Goal: Task Accomplishment & Management: Complete application form

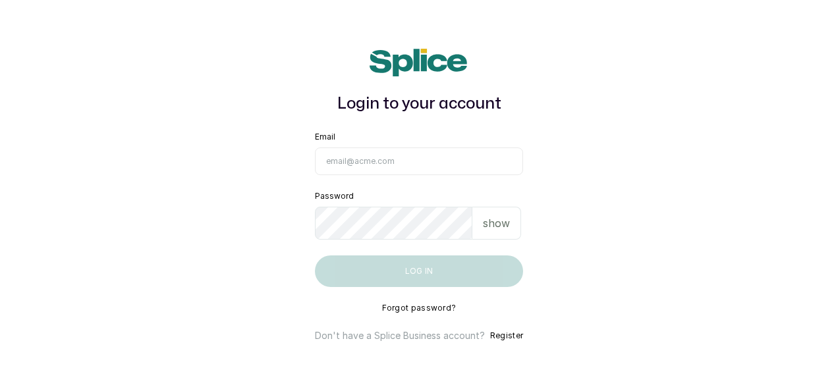
type input "[EMAIL_ADDRESS][DOMAIN_NAME]"
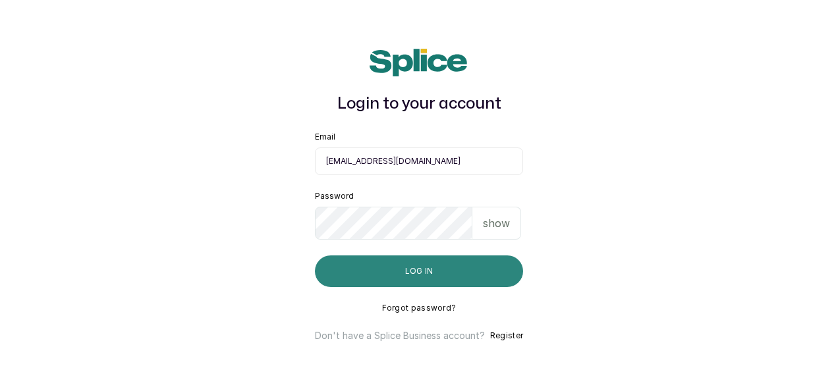
click at [404, 279] on button "Log in" at bounding box center [419, 272] width 208 height 32
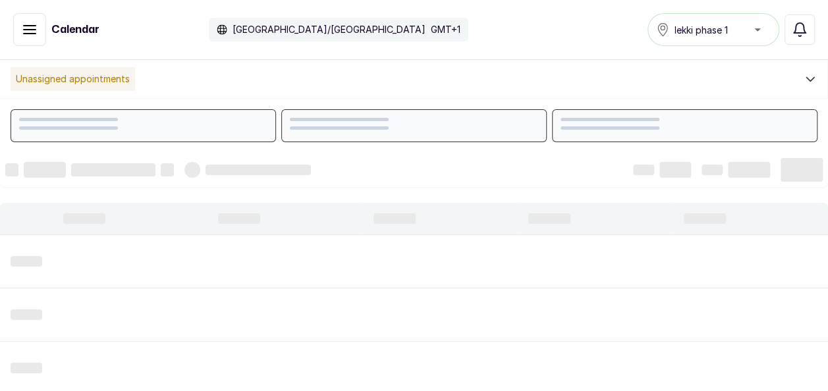
scroll to position [444, 0]
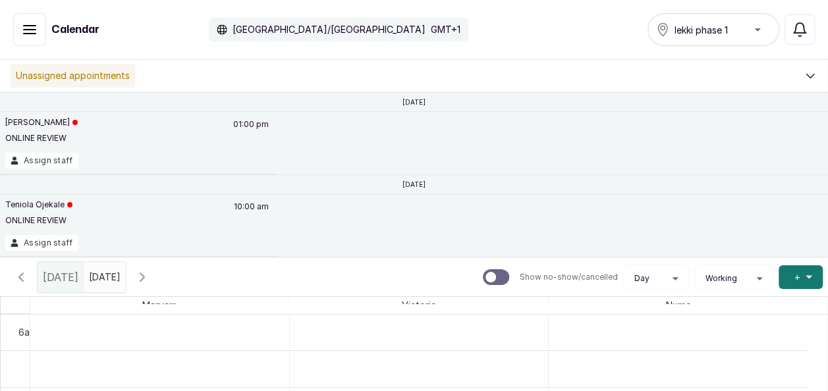
type input "dd/MM/yyyy"
click at [97, 276] on input "dd/MM/yyyy" at bounding box center [92, 274] width 16 height 22
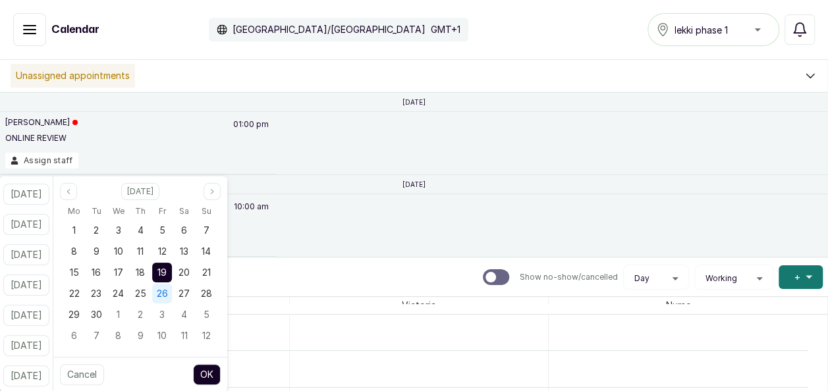
click at [172, 285] on div "26" at bounding box center [162, 294] width 20 height 20
click at [221, 374] on button "OK" at bounding box center [207, 374] width 28 height 21
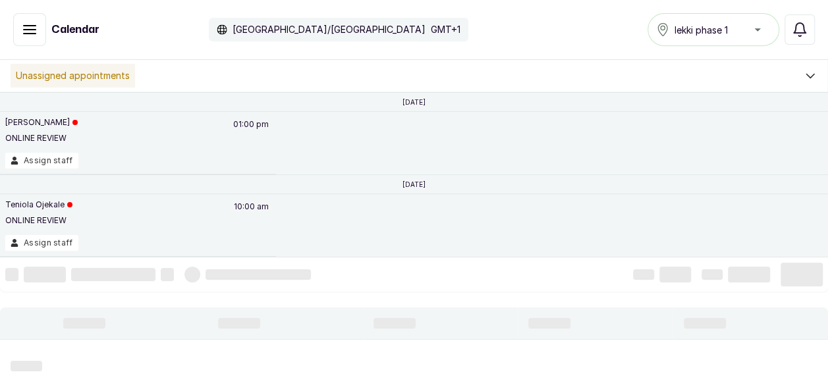
scroll to position [0, 0]
type input "[DATE]"
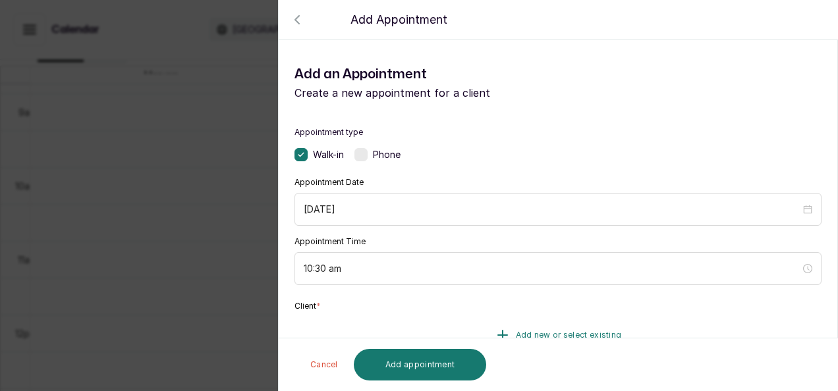
click at [480, 317] on button "Add new or select existing" at bounding box center [557, 335] width 527 height 37
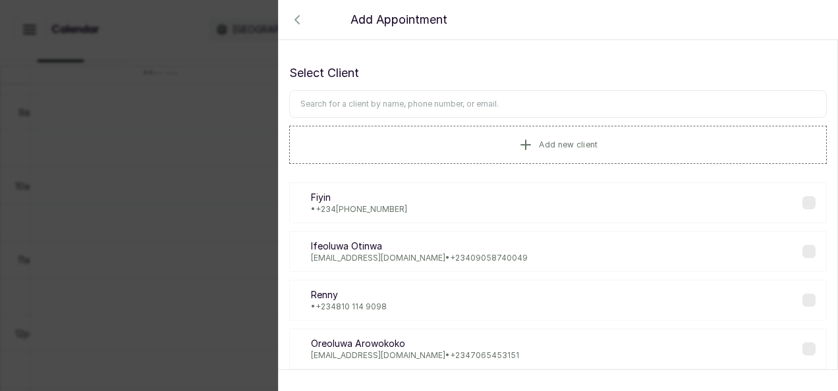
click at [431, 107] on input "text" at bounding box center [557, 104] width 537 height 28
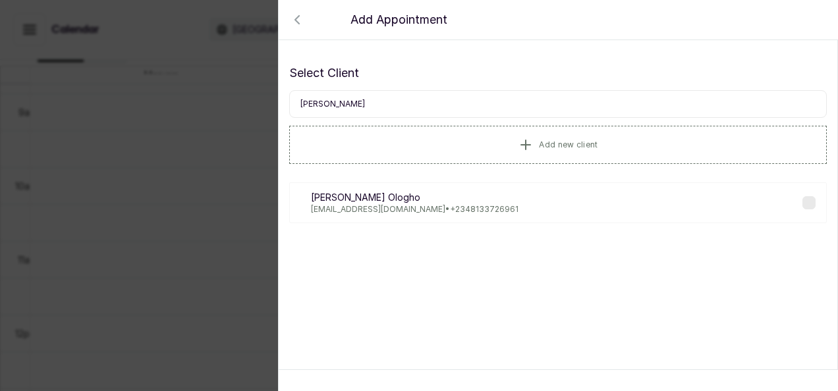
type input "[PERSON_NAME]"
click at [390, 207] on p "[EMAIL_ADDRESS][DOMAIN_NAME] • [PHONE_NUMBER]" at bounding box center [414, 209] width 207 height 11
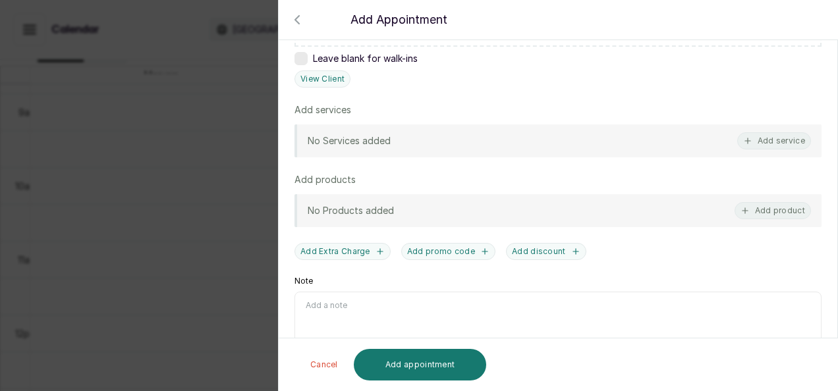
scroll to position [341, 0]
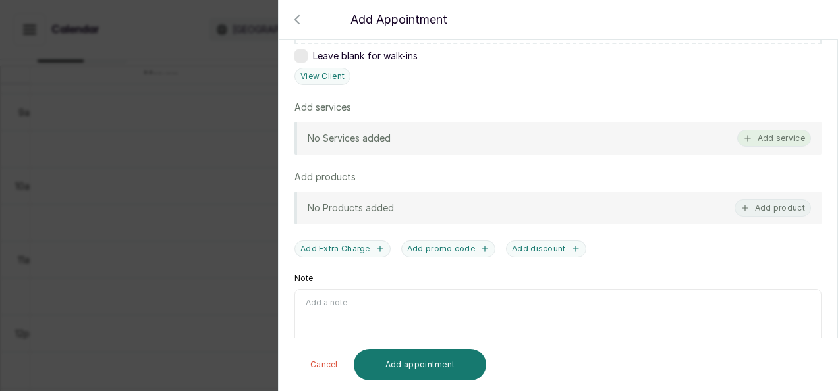
click at [767, 139] on button "Add service" at bounding box center [774, 138] width 74 height 17
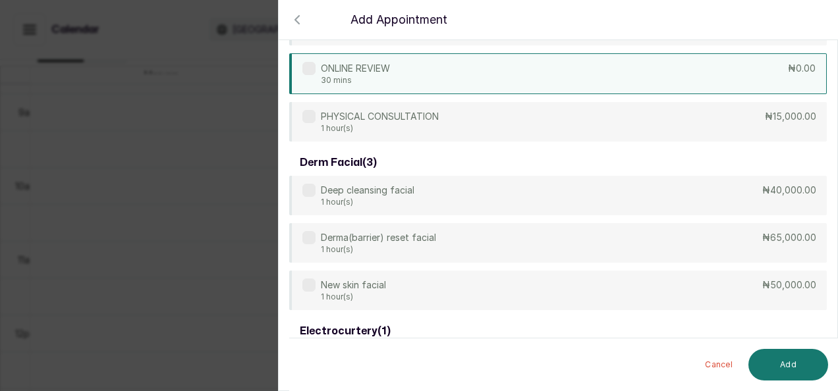
click at [703, 63] on div "ONLINE REVIEW 30 mins ₦0.00" at bounding box center [557, 73] width 537 height 41
click at [760, 365] on button "Add" at bounding box center [788, 365] width 80 height 32
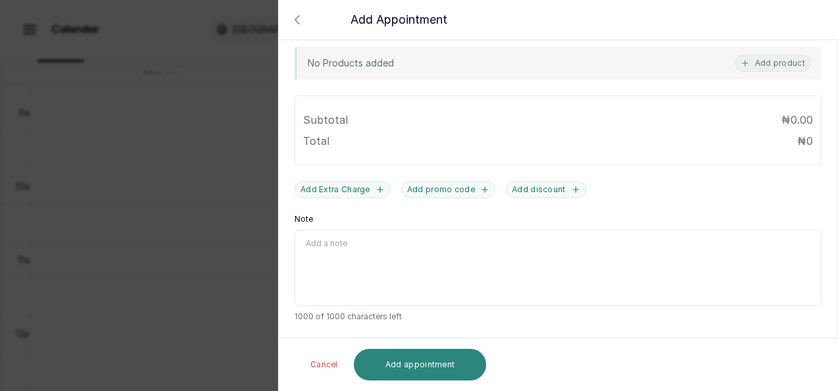
click at [440, 370] on button "Add appointment" at bounding box center [420, 365] width 133 height 32
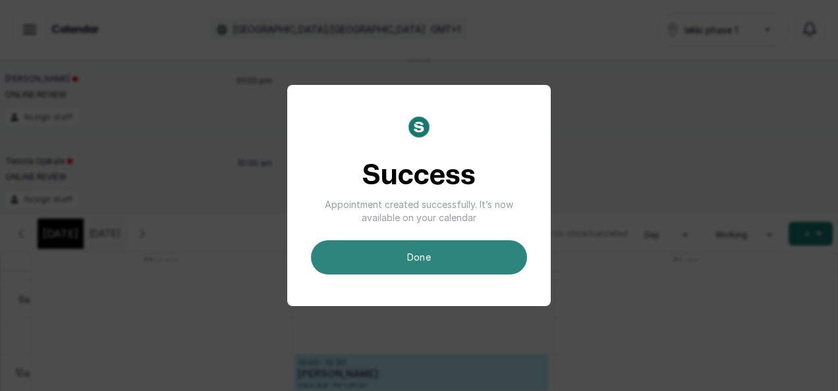
click at [470, 273] on button "done" at bounding box center [419, 257] width 216 height 34
